Goal: Transaction & Acquisition: Purchase product/service

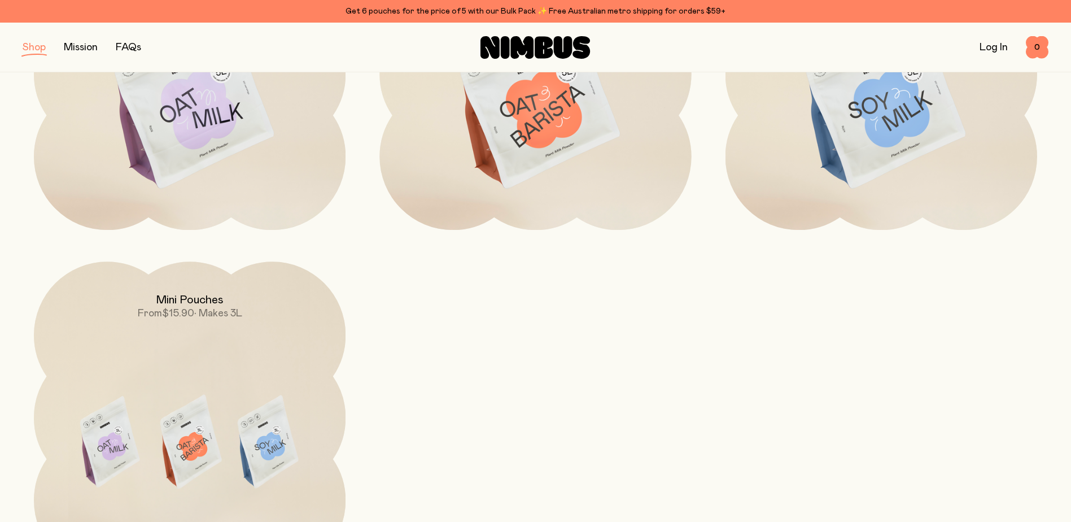
scroll to position [395, 0]
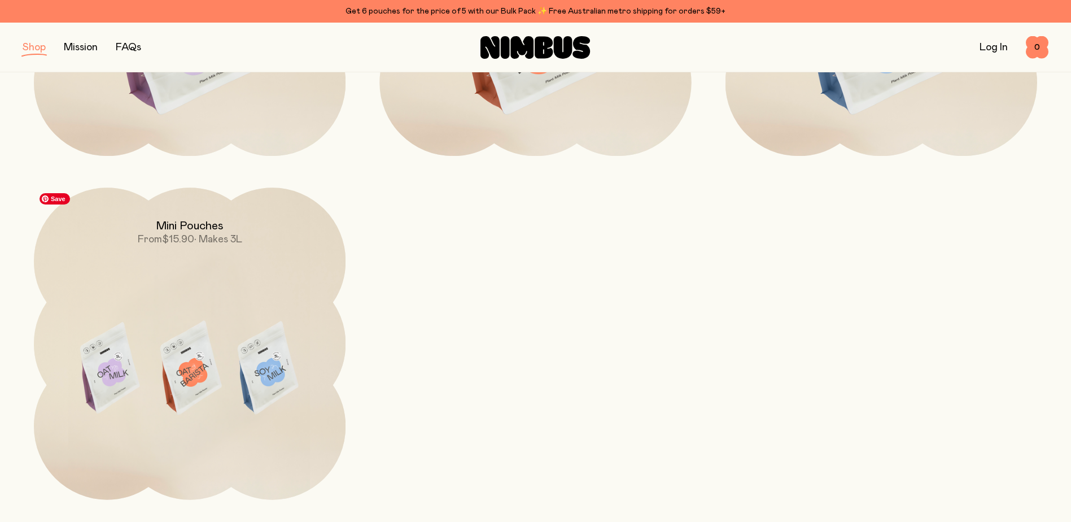
click at [244, 283] on img at bounding box center [190, 370] width 312 height 366
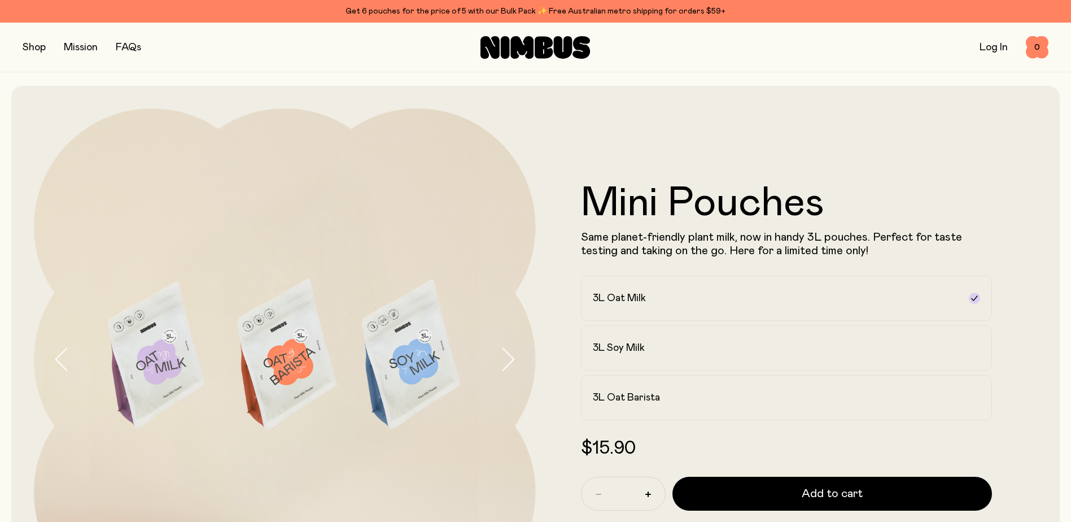
click at [36, 51] on button "button" at bounding box center [34, 48] width 23 height 16
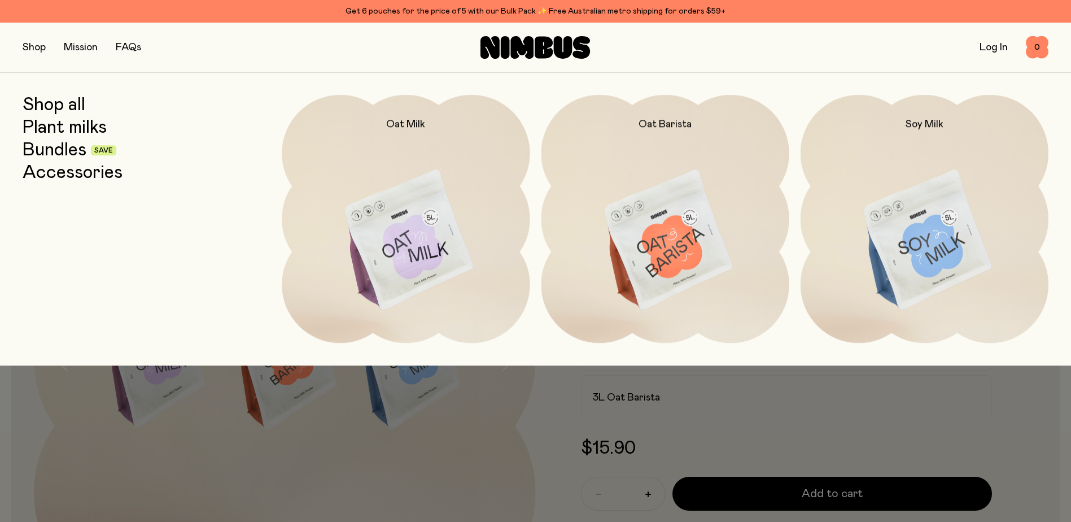
click at [42, 151] on link "Bundles" at bounding box center [55, 150] width 64 height 20
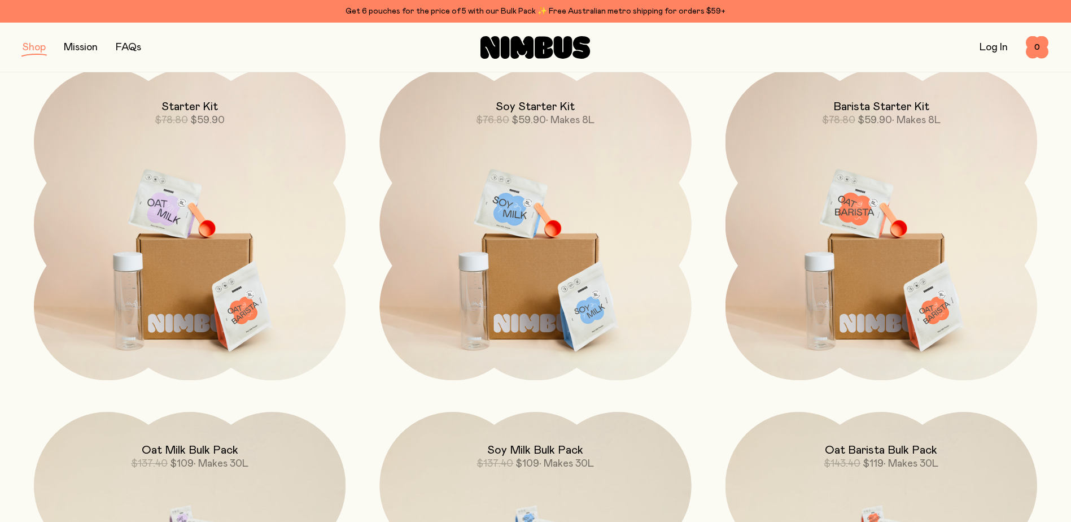
scroll to position [169, 0]
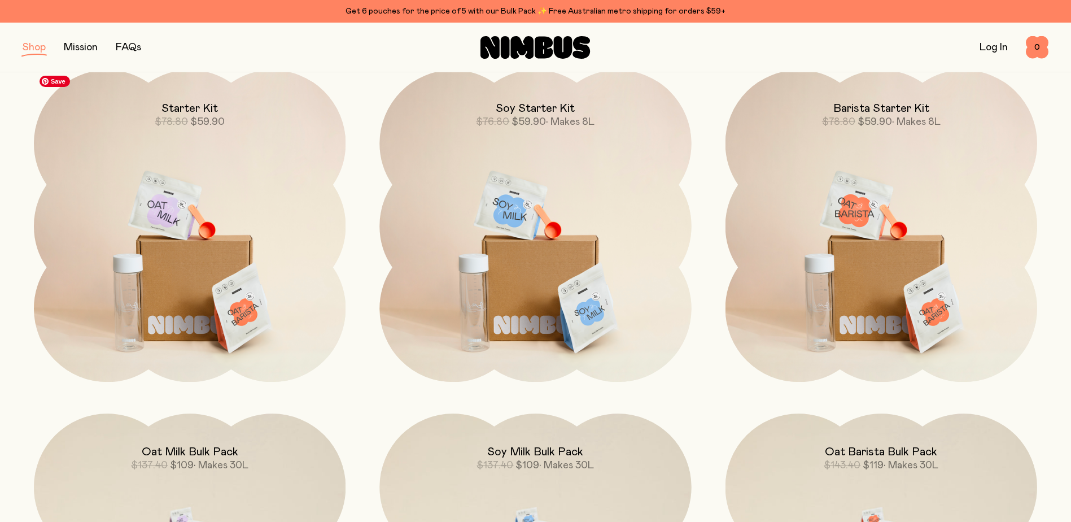
click at [248, 277] on img at bounding box center [190, 253] width 312 height 366
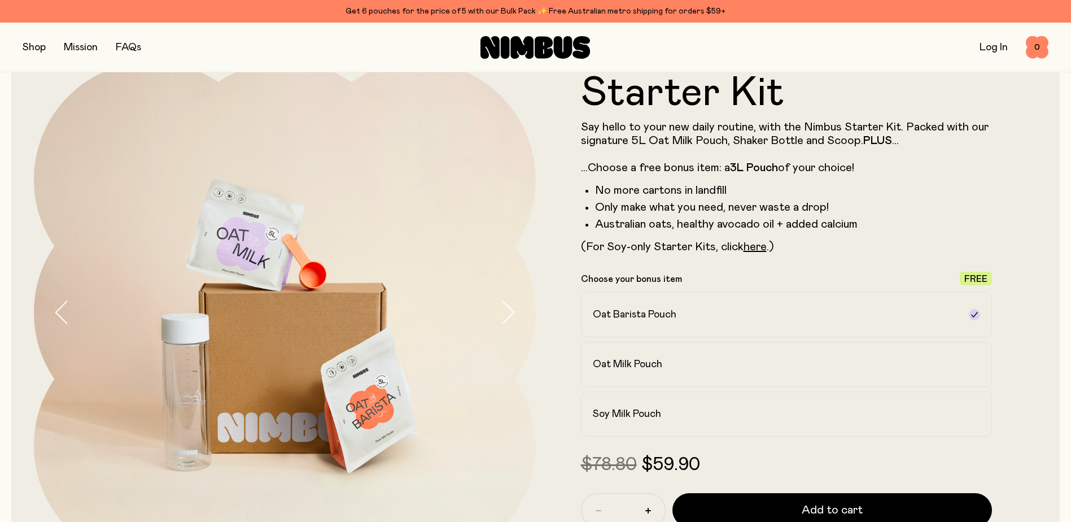
scroll to position [56, 0]
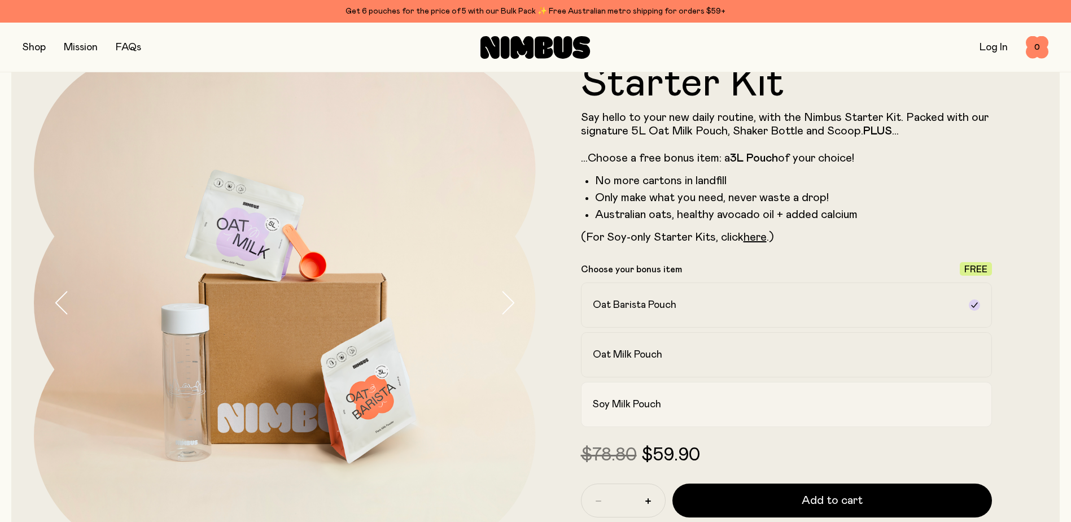
click at [845, 412] on label "Soy Milk Pouch" at bounding box center [787, 404] width 412 height 45
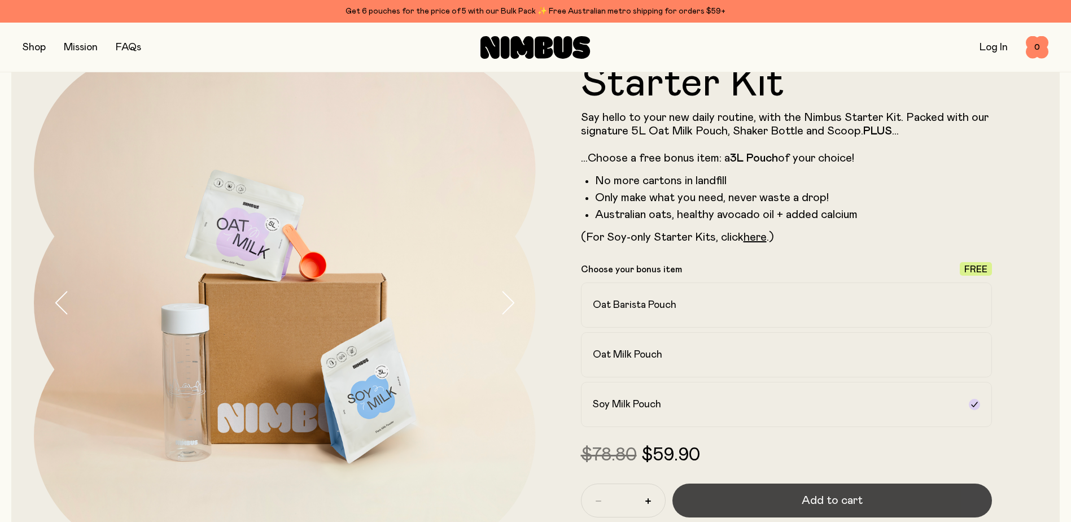
click at [886, 495] on button "Add to cart" at bounding box center [832, 500] width 320 height 34
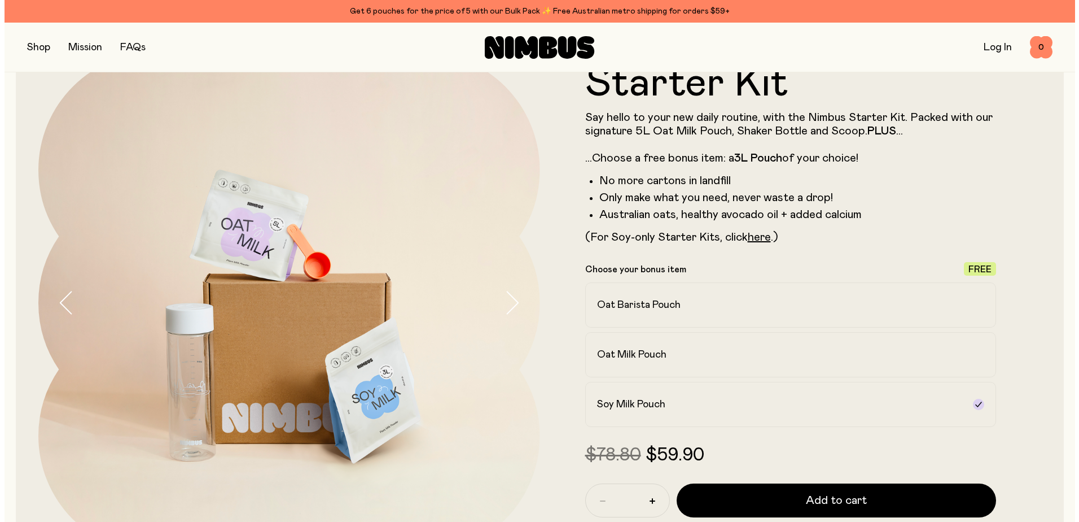
scroll to position [0, 0]
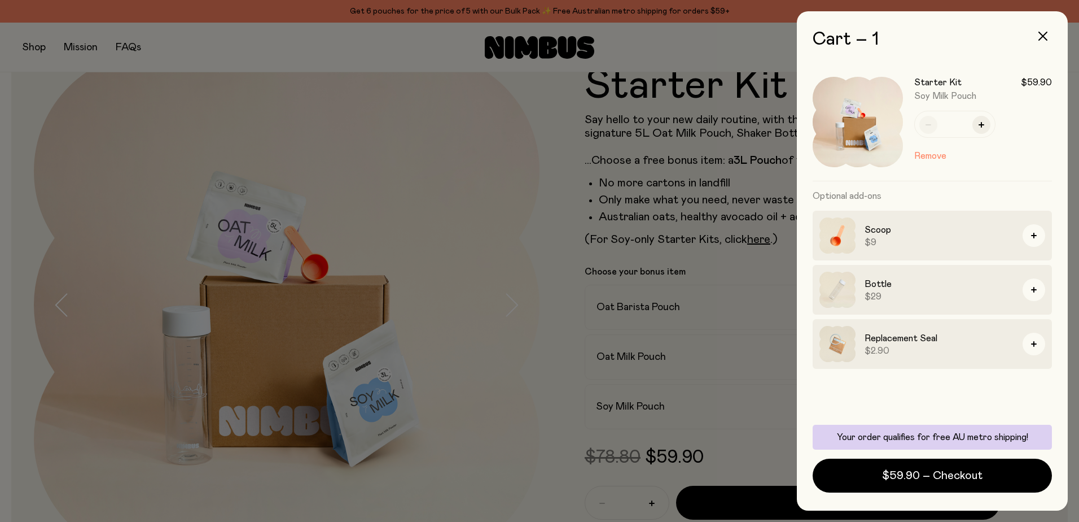
click at [553, 287] on div at bounding box center [539, 261] width 1079 height 522
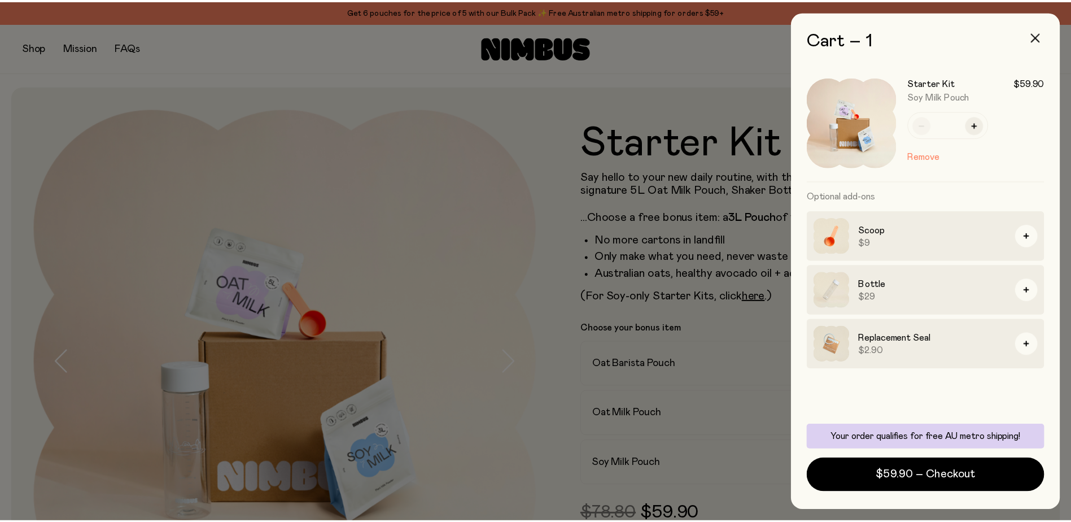
scroll to position [56, 0]
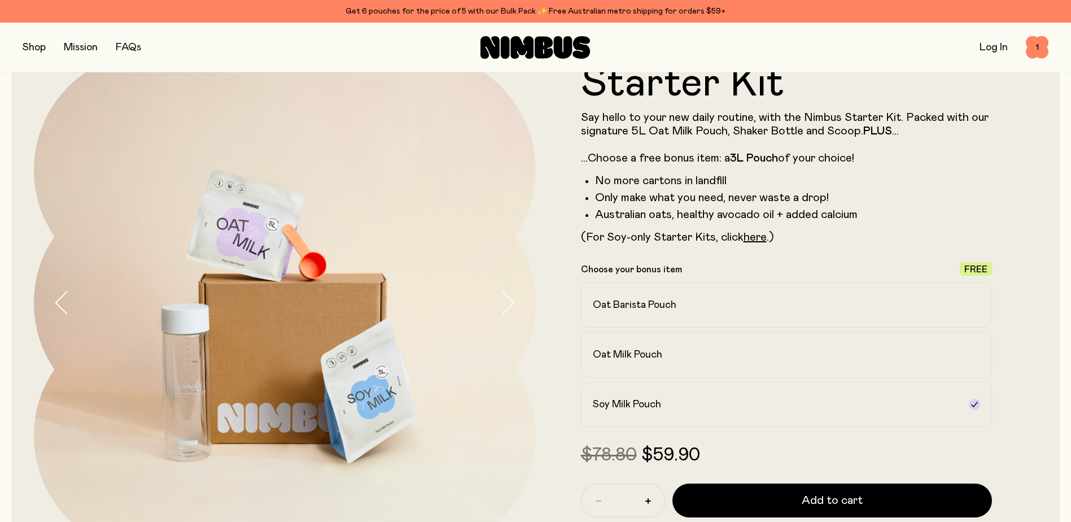
click at [29, 42] on button "button" at bounding box center [34, 48] width 23 height 16
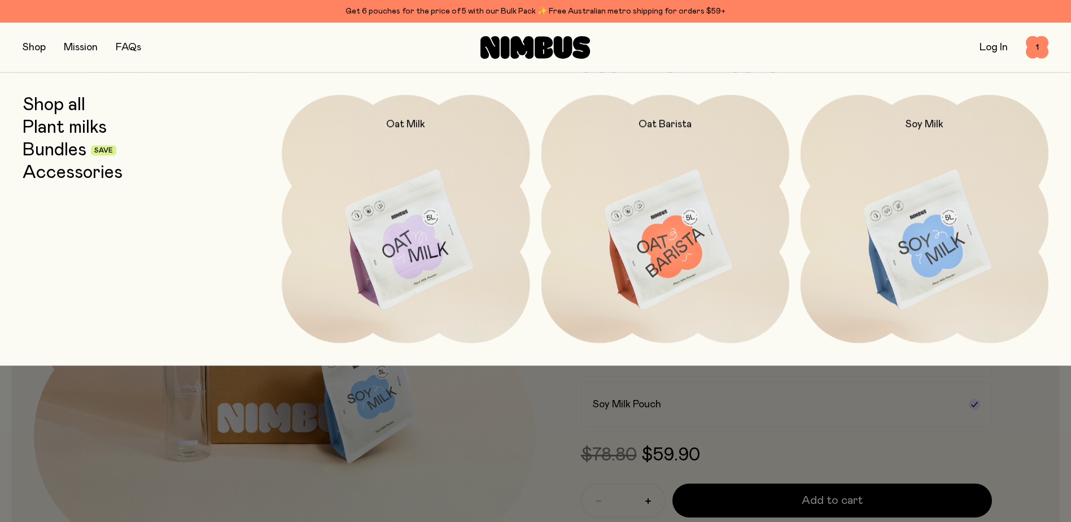
click at [71, 152] on link "Bundles" at bounding box center [55, 150] width 64 height 20
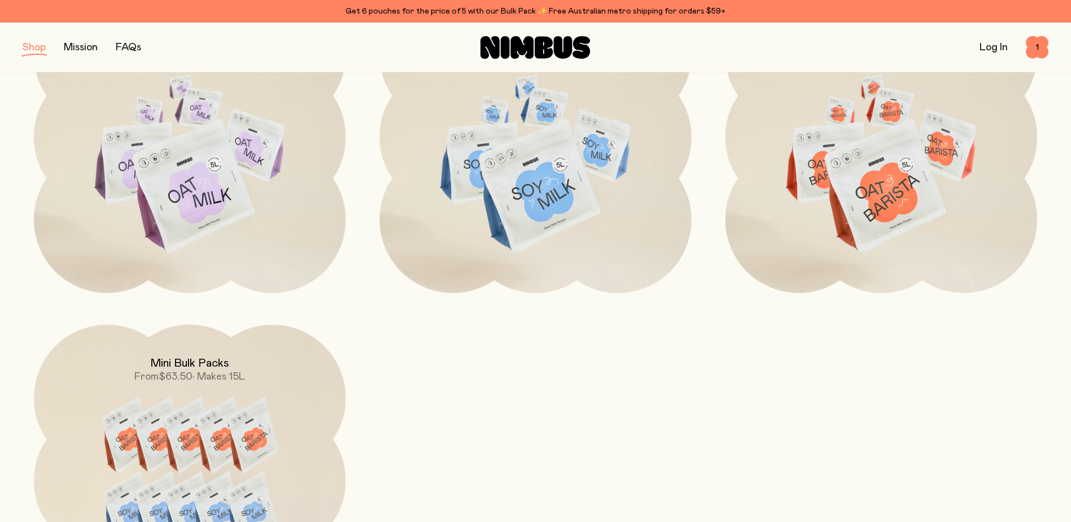
scroll to position [621, 0]
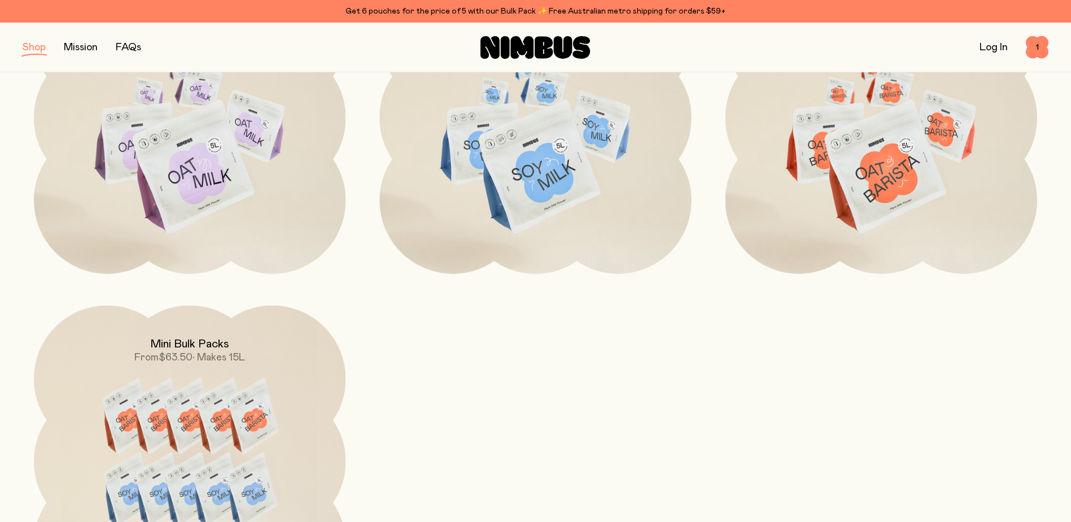
click at [32, 47] on button "button" at bounding box center [34, 48] width 23 height 16
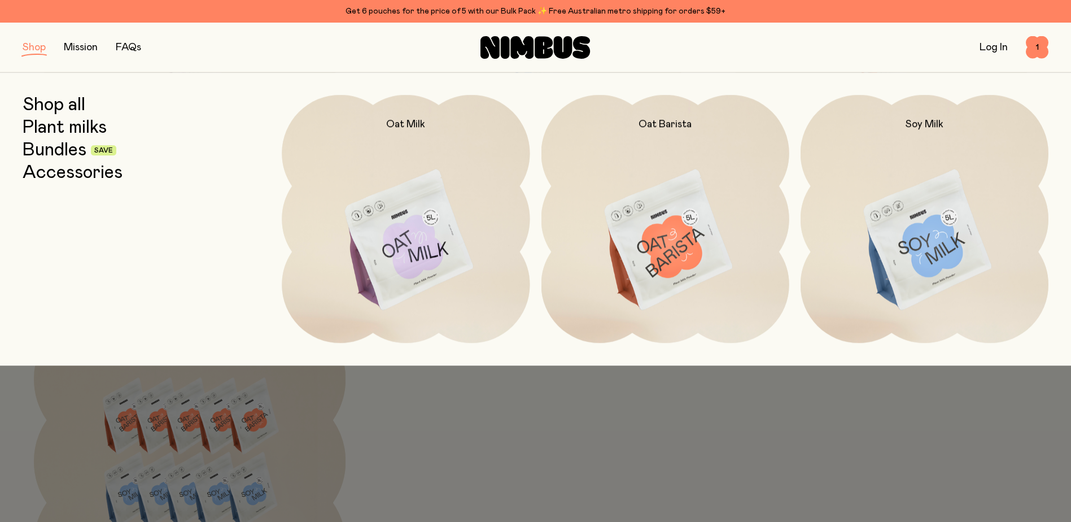
click at [55, 126] on link "Plant milks" at bounding box center [65, 127] width 84 height 20
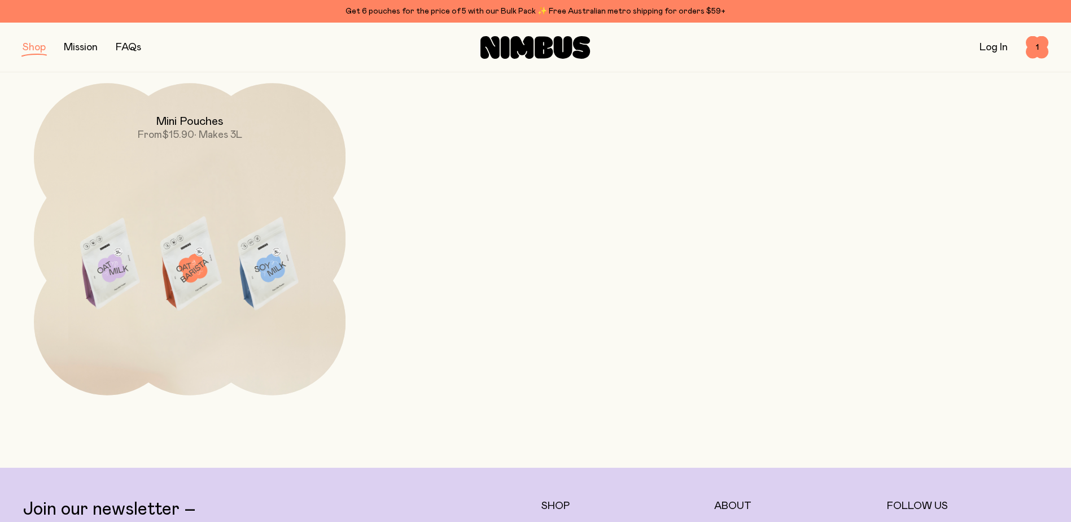
scroll to position [564, 0]
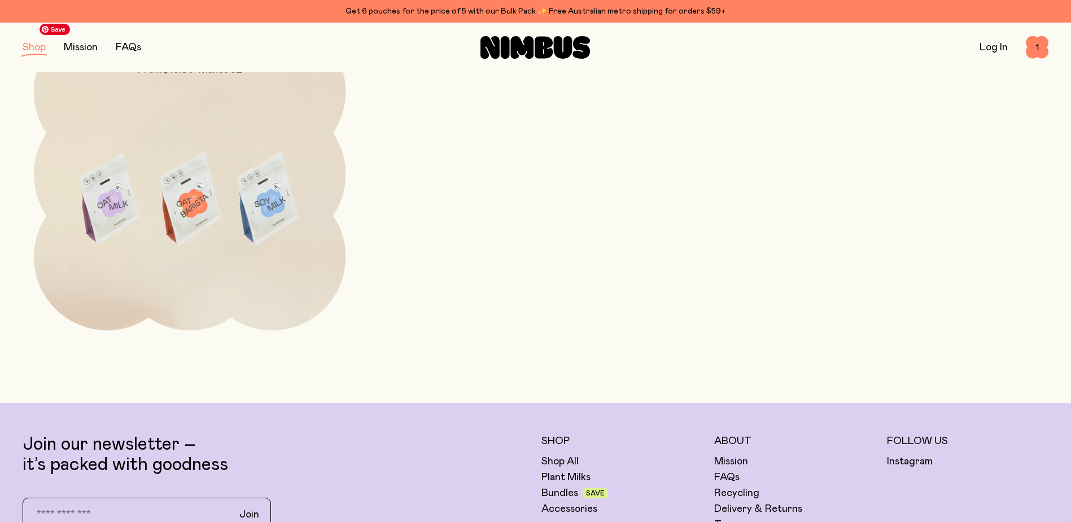
click at [314, 132] on img at bounding box center [190, 201] width 312 height 366
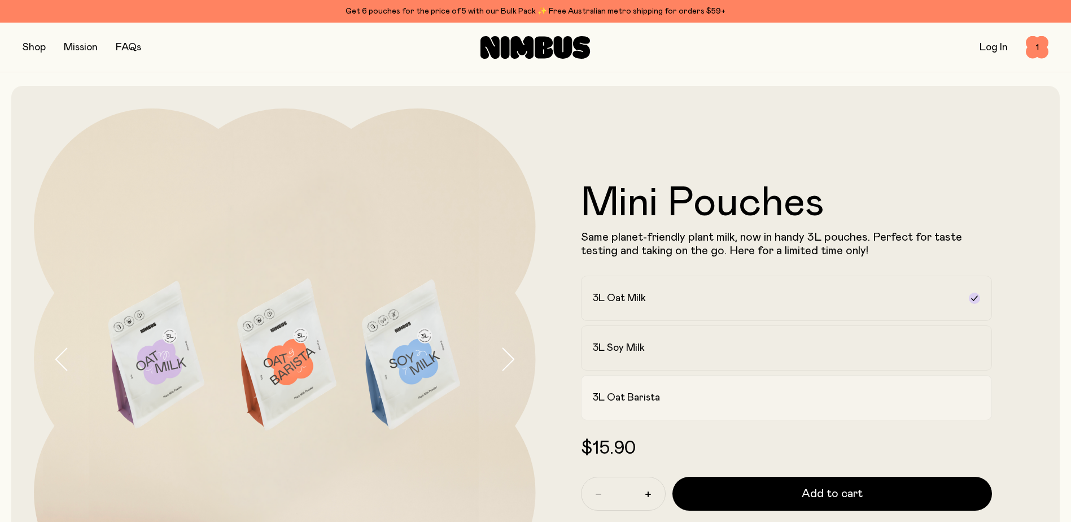
click at [869, 404] on div "3L Oat Barista" at bounding box center [776, 398] width 367 height 14
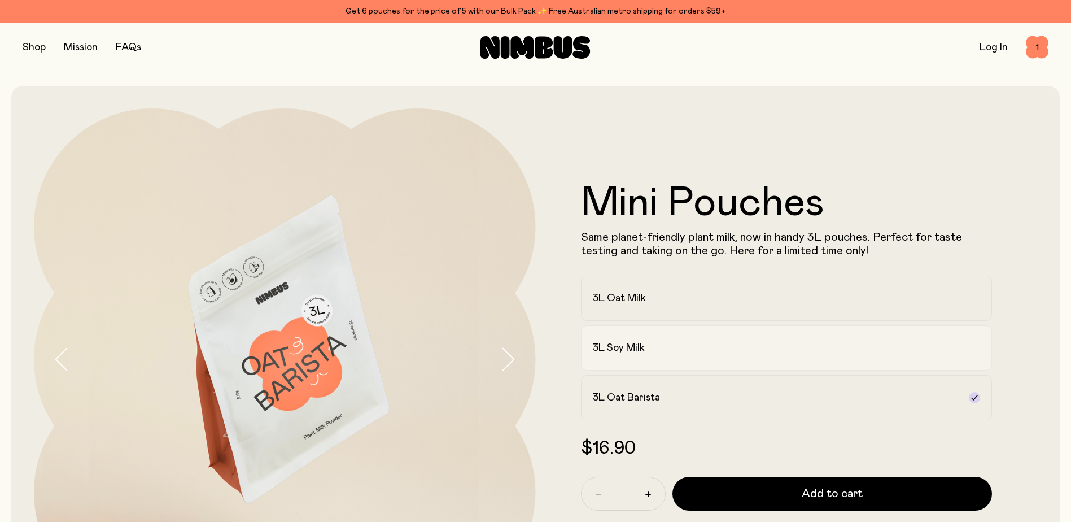
click at [849, 327] on label "3L Soy Milk" at bounding box center [787, 347] width 412 height 45
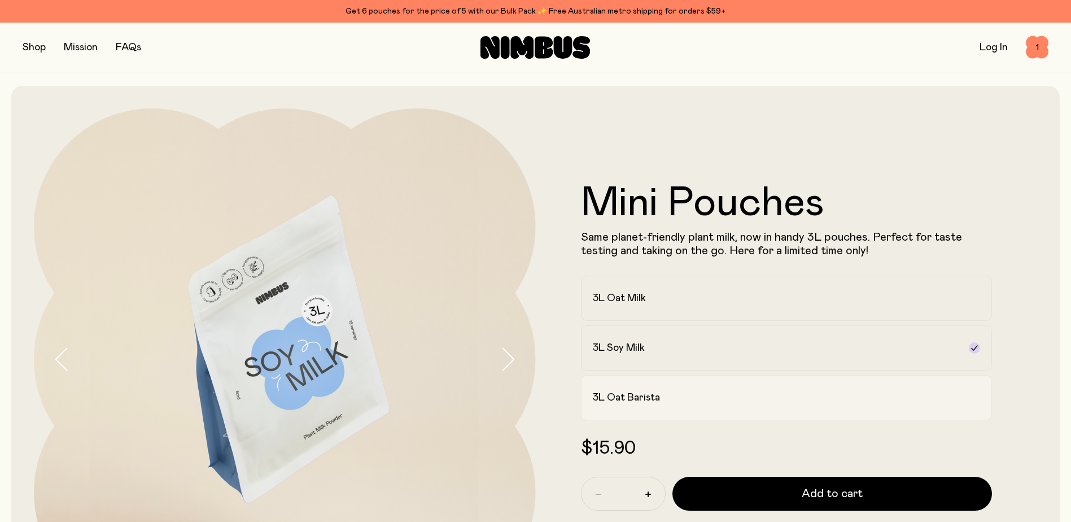
click at [671, 397] on div "3L Oat Barista" at bounding box center [776, 398] width 367 height 14
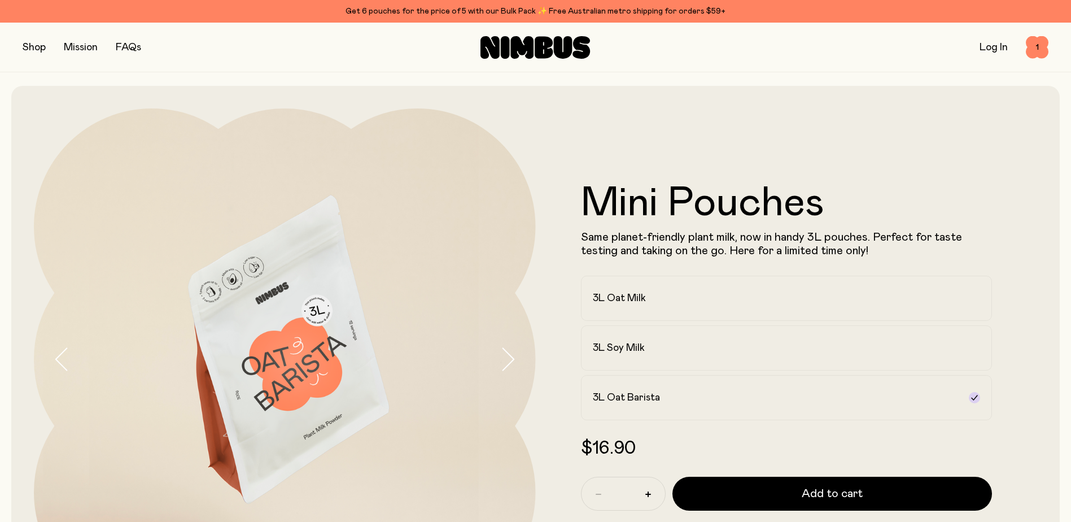
click at [33, 47] on button "button" at bounding box center [34, 48] width 23 height 16
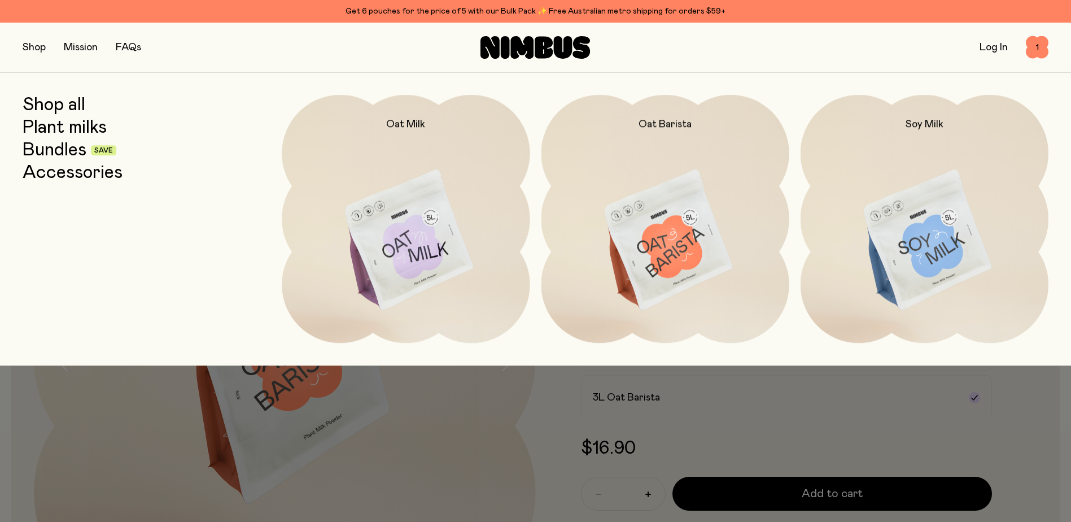
click at [73, 169] on link "Accessories" at bounding box center [73, 173] width 100 height 20
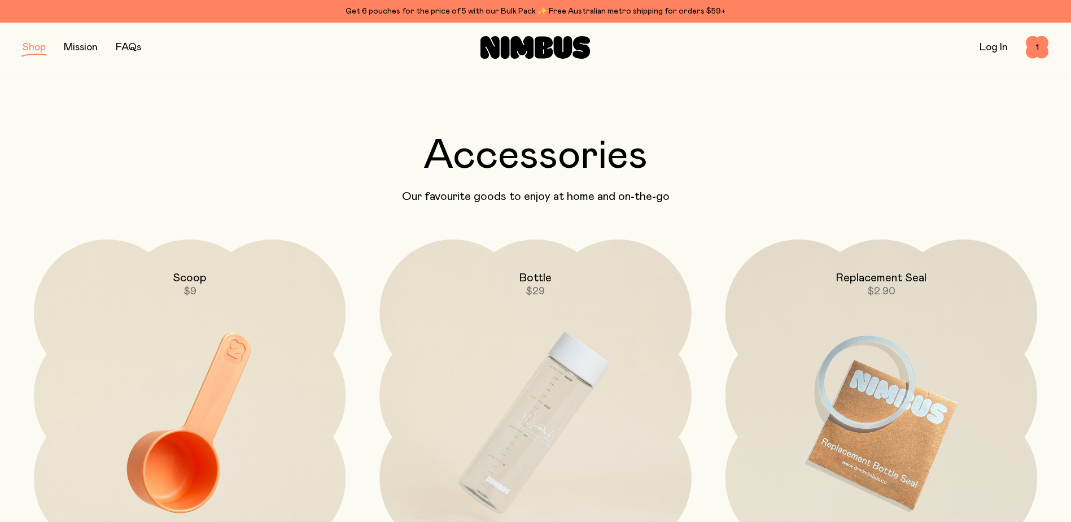
click at [38, 51] on button "button" at bounding box center [34, 48] width 23 height 16
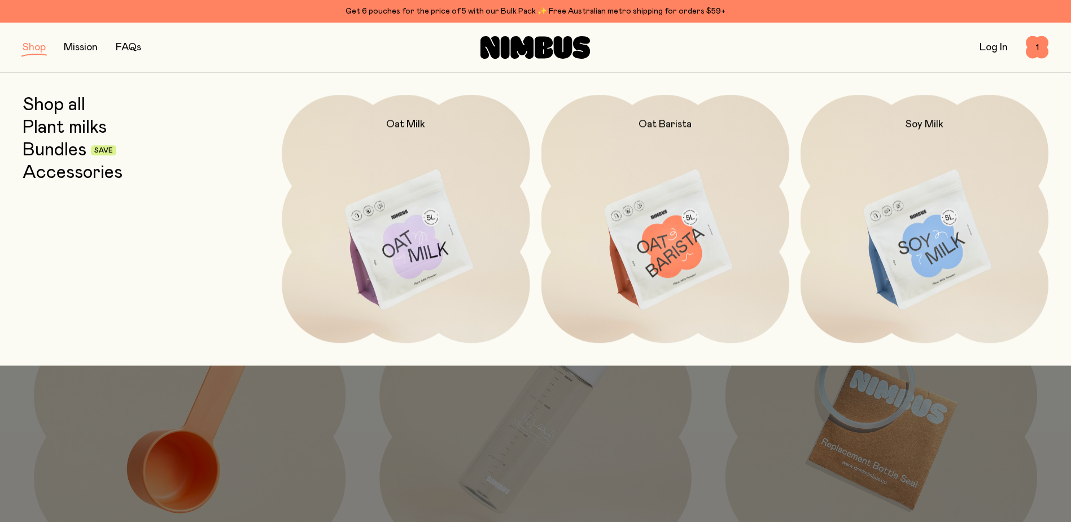
click at [59, 155] on link "Bundles" at bounding box center [55, 150] width 64 height 20
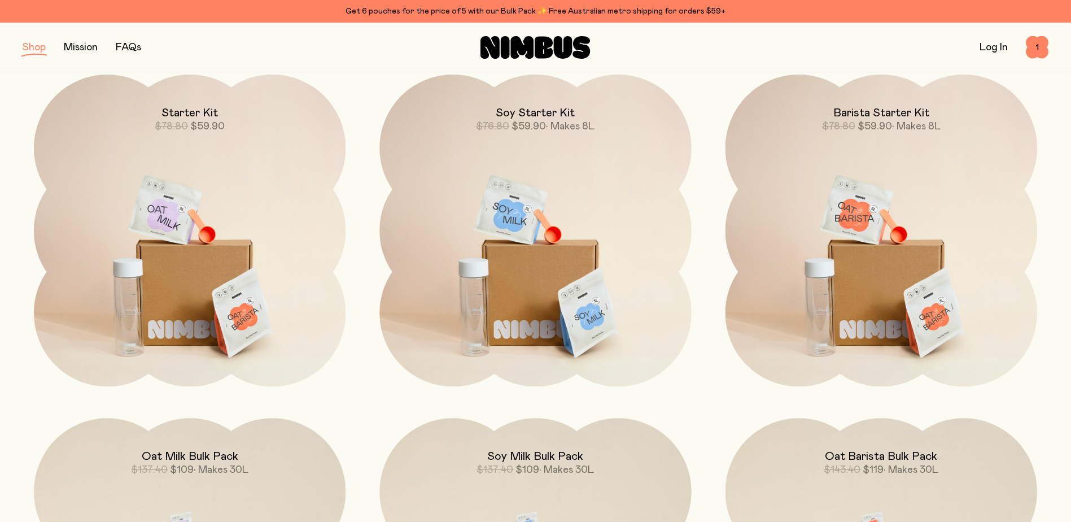
scroll to position [169, 0]
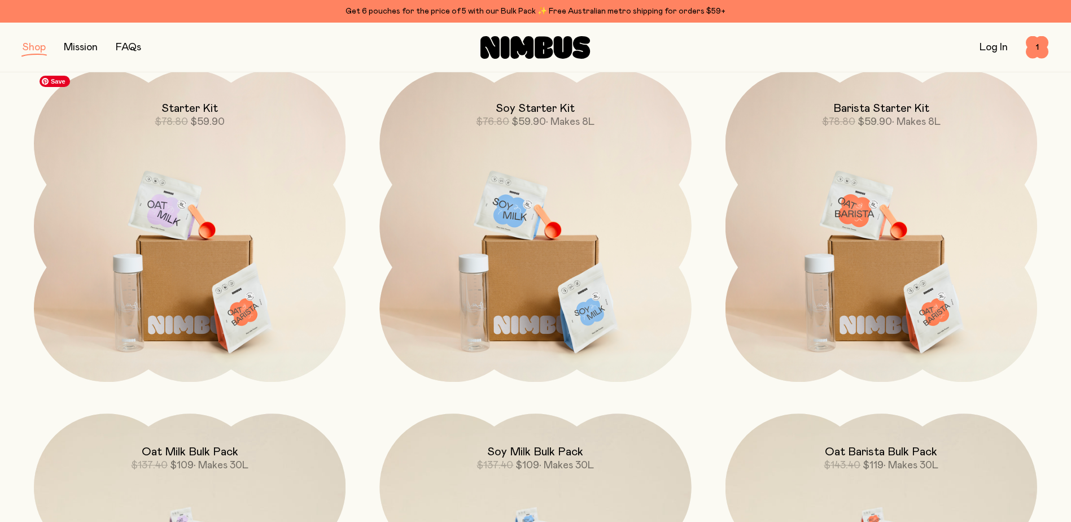
click at [309, 209] on img at bounding box center [190, 253] width 312 height 366
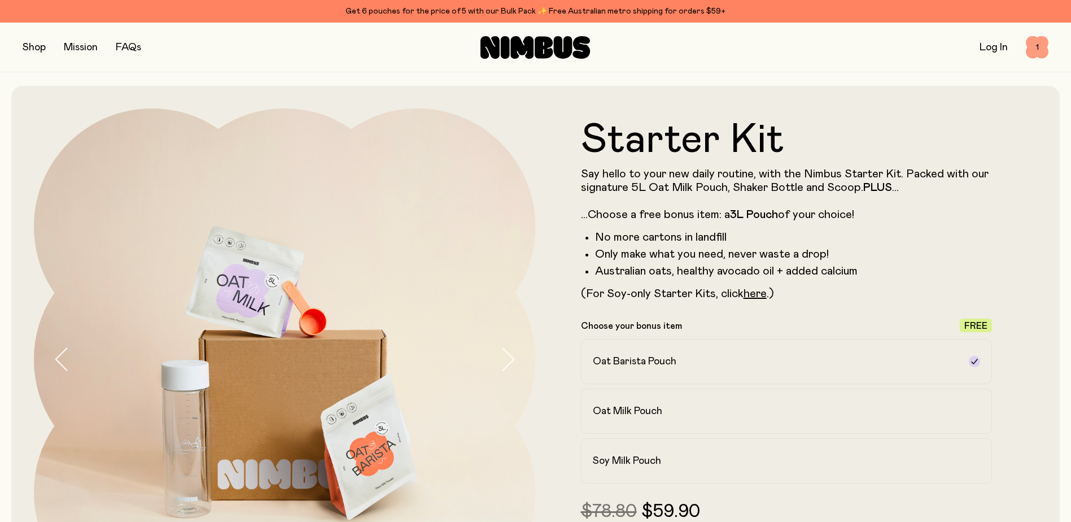
click at [1036, 50] on span "1" at bounding box center [1037, 47] width 23 height 23
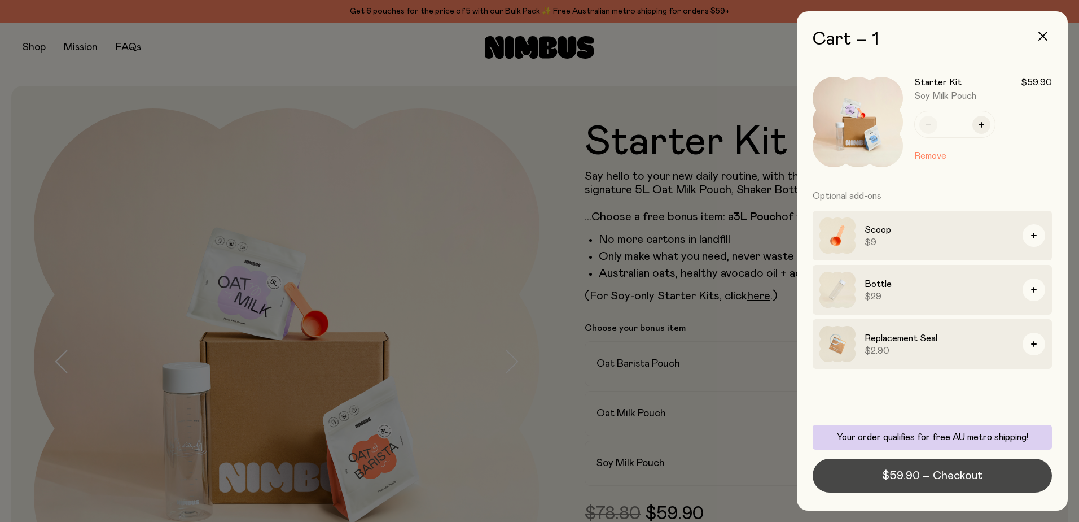
click at [902, 480] on span "$59.90 – Checkout" at bounding box center [932, 475] width 100 height 16
